Goal: Navigation & Orientation: Find specific page/section

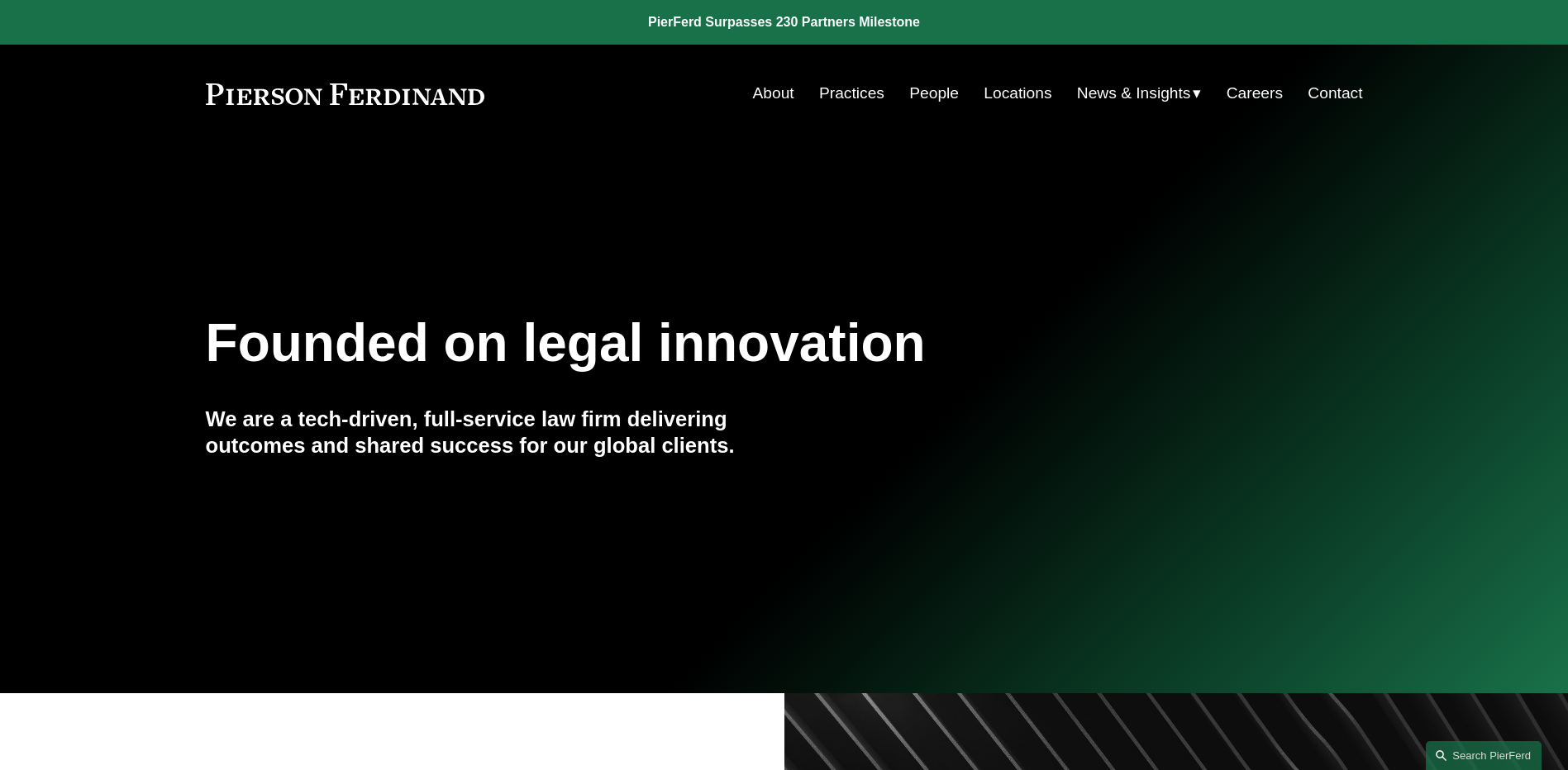
click at [927, 85] on link "People" at bounding box center [934, 93] width 49 height 32
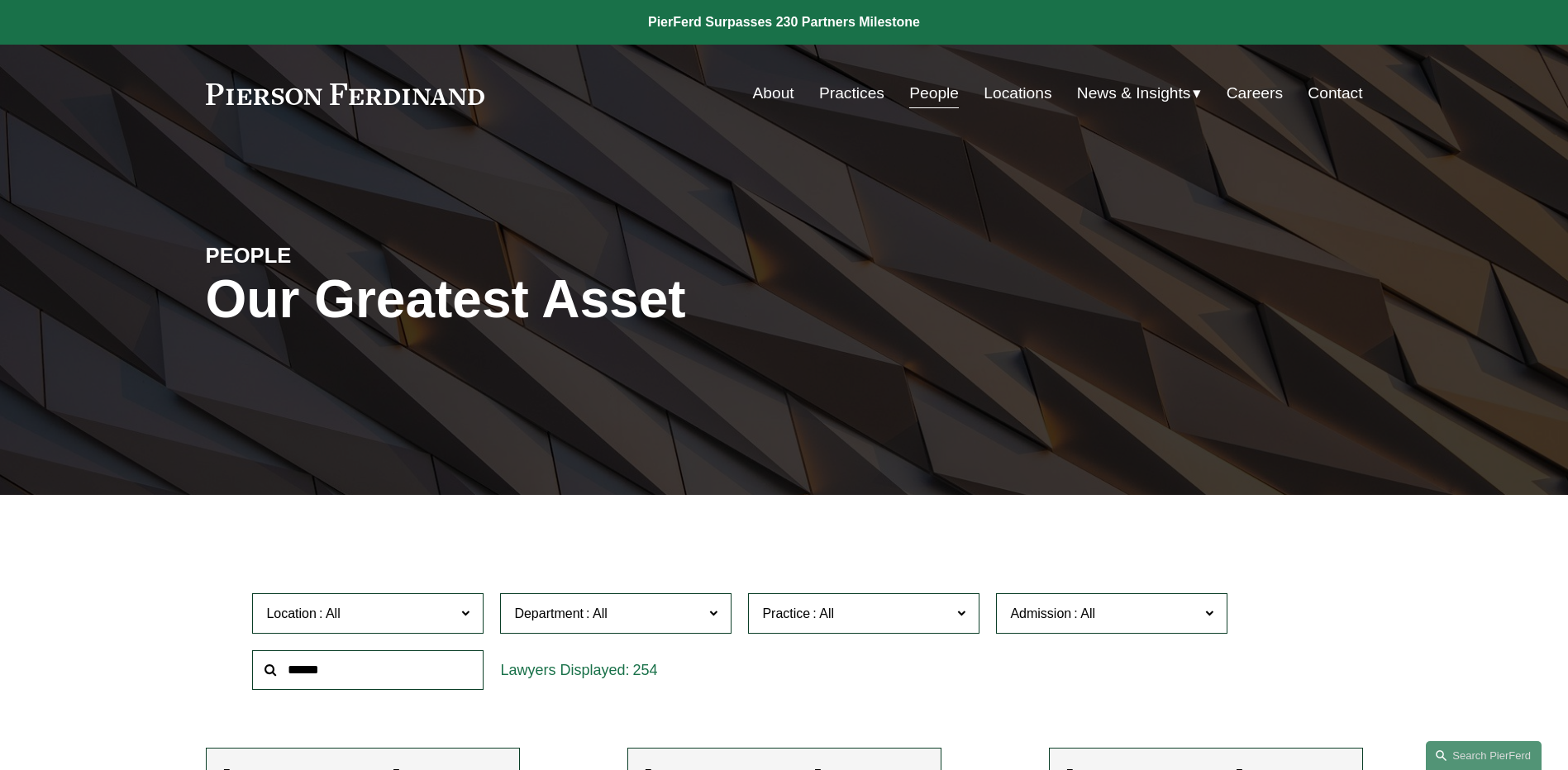
click at [0, 0] on span "News" at bounding box center [0, 0] width 0 height 0
